Goal: Task Accomplishment & Management: Use online tool/utility

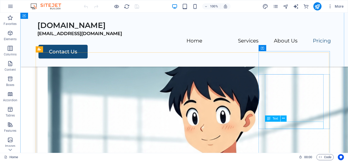
scroll to position [790, 0]
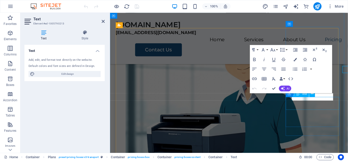
scroll to position [819, 0]
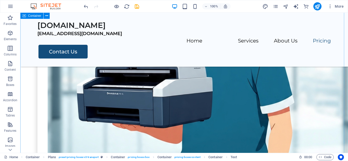
scroll to position [924, 0]
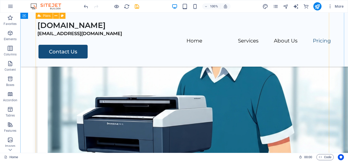
scroll to position [880, 0]
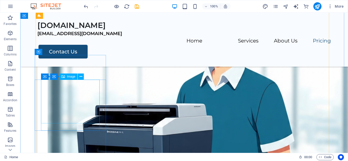
select select "px"
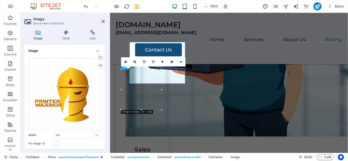
scroll to position [917, 0]
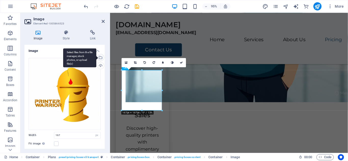
click at [96, 58] on div "Select files from the file manager, stock photos, or upload file(s)" at bounding box center [79, 57] width 33 height 19
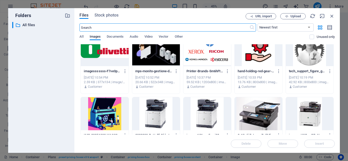
scroll to position [0, 0]
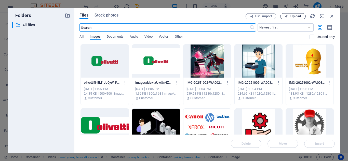
click at [292, 16] on span "Upload" at bounding box center [296, 16] width 10 height 3
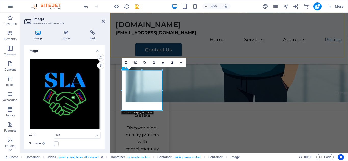
scroll to position [917, 0]
click at [248, 57] on div "[DOMAIN_NAME] [EMAIL_ADDRESS][DOMAIN_NAME] Menu Home Services About Us Pricing …" at bounding box center [235, 40] width 251 height 54
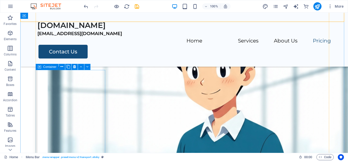
scroll to position [880, 0]
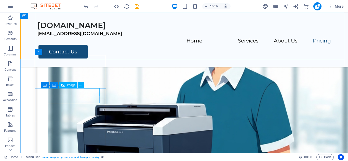
select select "px"
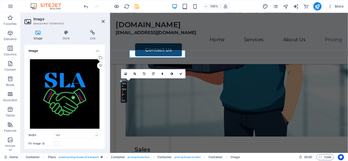
scroll to position [917, 0]
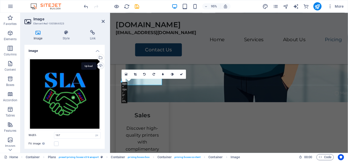
click at [101, 65] on div "Upload" at bounding box center [100, 66] width 8 height 8
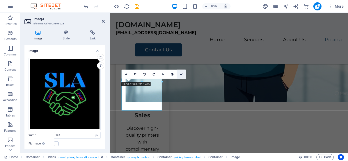
click at [182, 73] on icon at bounding box center [181, 74] width 3 height 3
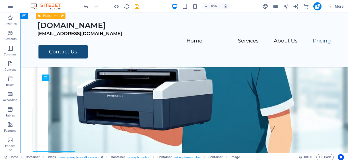
scroll to position [880, 0]
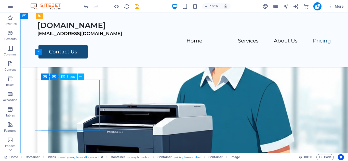
click at [81, 77] on icon at bounding box center [81, 77] width 3 height 5
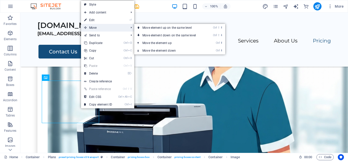
click at [97, 28] on span "Move" at bounding box center [104, 28] width 46 height 8
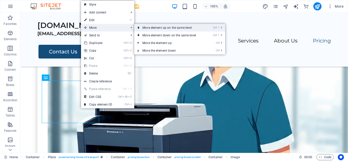
click at [150, 28] on link "Ctrl ⇧ ⬆ Move element up on the same level" at bounding box center [170, 28] width 72 height 8
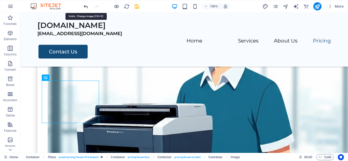
click at [86, 7] on icon "undo" at bounding box center [86, 7] width 6 height 6
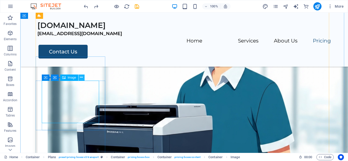
click at [82, 79] on icon at bounding box center [81, 77] width 3 height 5
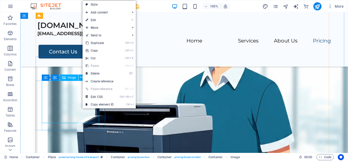
click at [75, 78] on span "Image" at bounding box center [72, 77] width 8 height 3
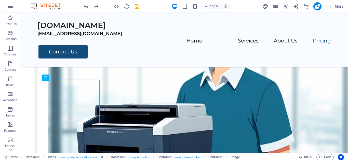
drag, startPoint x: 95, startPoint y: 91, endPoint x: 99, endPoint y: 86, distance: 5.8
click at [84, 6] on icon "undo" at bounding box center [86, 7] width 6 height 6
click at [98, 6] on icon "redo" at bounding box center [96, 7] width 6 height 6
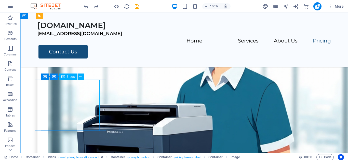
select select "px"
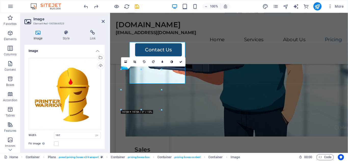
scroll to position [917, 0]
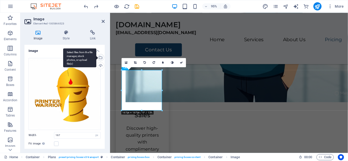
click at [99, 57] on div "Select files from the file manager, stock photos, or upload file(s)" at bounding box center [100, 58] width 8 height 8
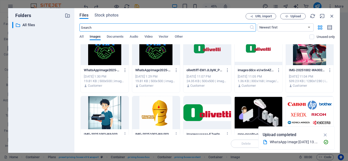
scroll to position [0, 0]
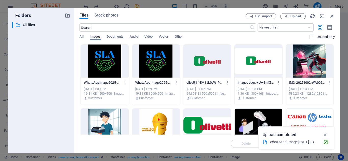
click at [107, 64] on div at bounding box center [105, 61] width 48 height 33
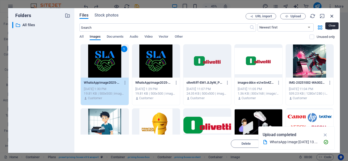
drag, startPoint x: 331, startPoint y: 15, endPoint x: 228, endPoint y: 3, distance: 104.4
click at [331, 15] on icon "button" at bounding box center [332, 16] width 6 height 6
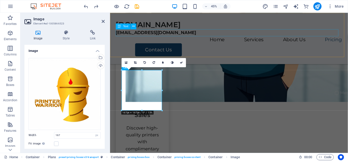
scroll to position [917, 0]
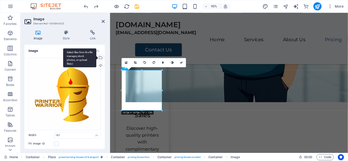
click at [100, 58] on div "Select files from the file manager, stock photos, or upload file(s)" at bounding box center [100, 58] width 8 height 8
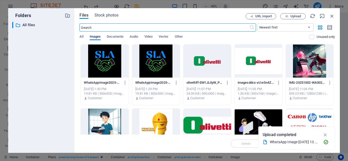
click at [112, 62] on div at bounding box center [105, 61] width 48 height 33
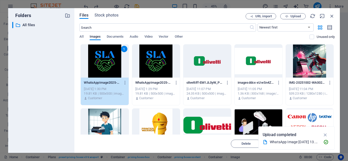
click at [112, 62] on div "1" at bounding box center [105, 61] width 48 height 33
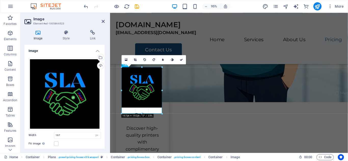
drag, startPoint x: 162, startPoint y: 90, endPoint x: 57, endPoint y: 82, distance: 105.3
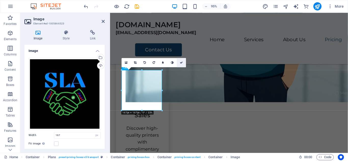
click at [182, 62] on icon at bounding box center [181, 62] width 3 height 3
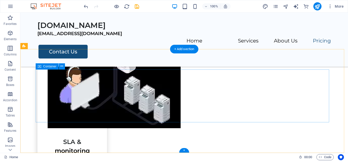
scroll to position [1251, 0]
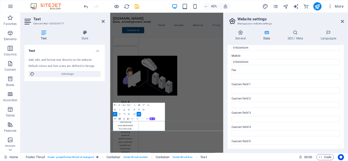
scroll to position [141, 0]
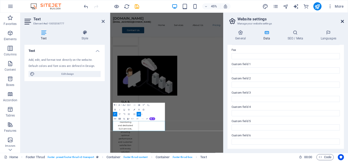
click at [342, 20] on icon at bounding box center [342, 21] width 3 height 4
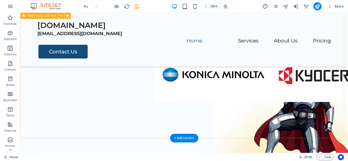
scroll to position [76, 0]
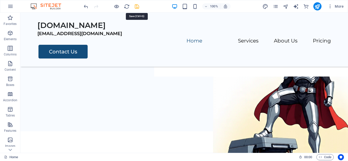
click at [136, 8] on icon "save" at bounding box center [137, 7] width 6 height 6
checkbox input "false"
click at [319, 7] on icon "publish" at bounding box center [318, 7] width 6 height 6
